Goal: Use online tool/utility: Utilize a website feature to perform a specific function

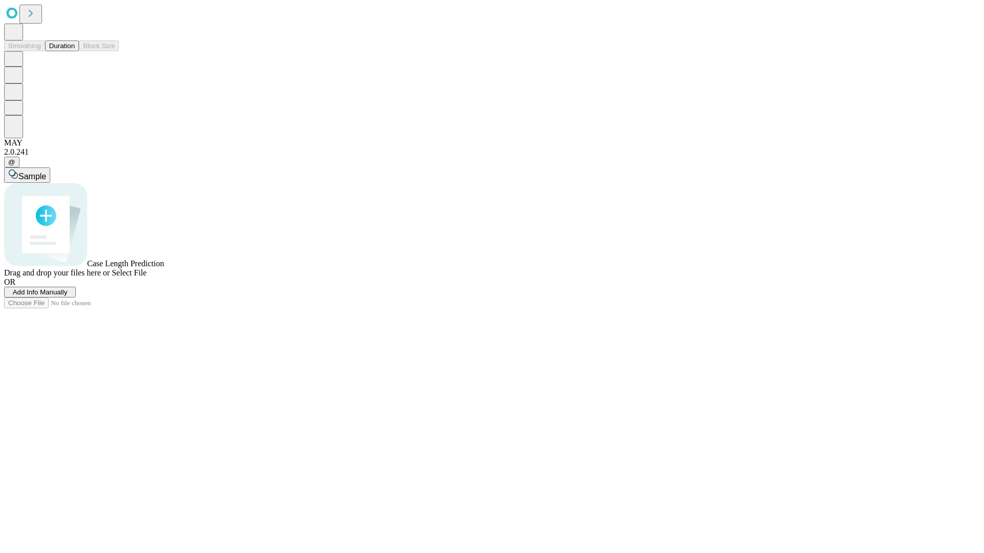
click at [75, 51] on button "Duration" at bounding box center [62, 45] width 34 height 11
click at [68, 296] on span "Add Info Manually" at bounding box center [40, 292] width 55 height 8
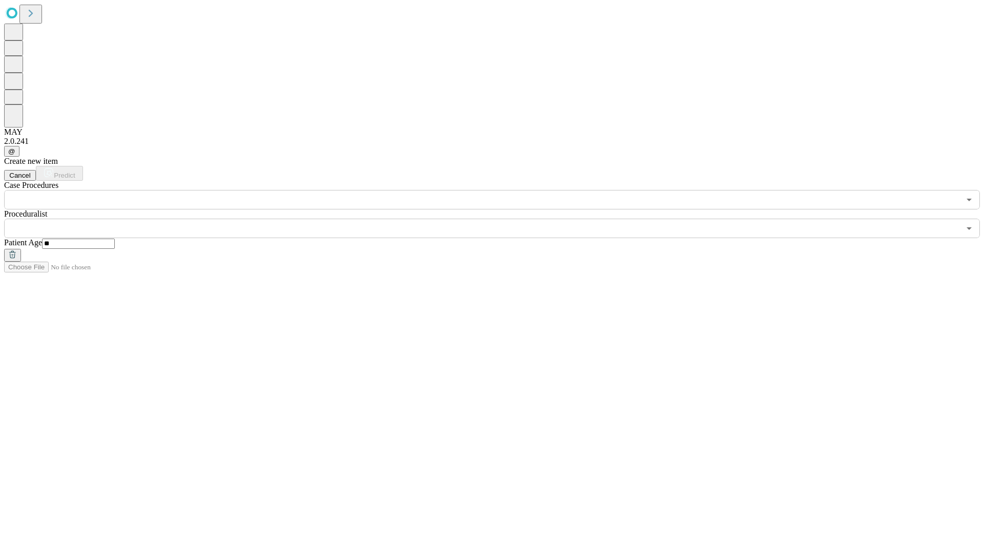
type input "**"
click at [499, 219] on input "text" at bounding box center [482, 228] width 956 height 19
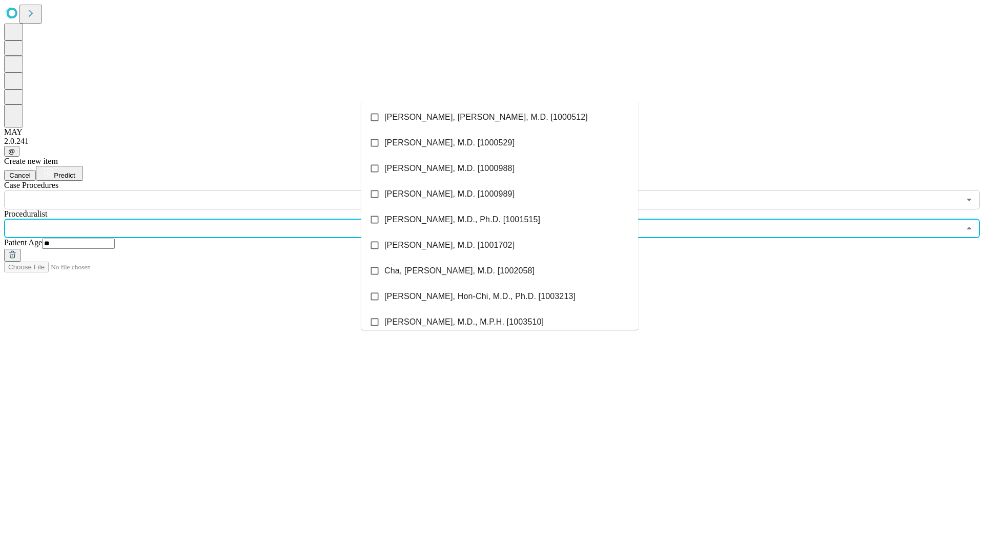
click at [500, 117] on li "[PERSON_NAME], [PERSON_NAME], M.D. [1000512]" at bounding box center [499, 118] width 277 height 26
click at [215, 190] on input "text" at bounding box center [482, 199] width 956 height 19
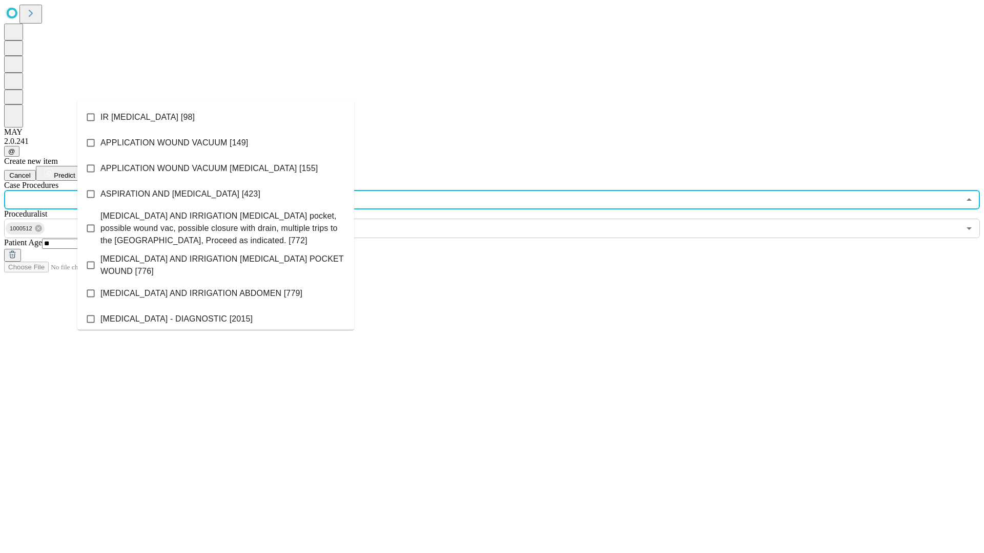
click at [216, 117] on li "IR [MEDICAL_DATA] [98]" at bounding box center [215, 118] width 277 height 26
click at [75, 172] on span "Predict" at bounding box center [64, 176] width 21 height 8
